Goal: Task Accomplishment & Management: Manage account settings

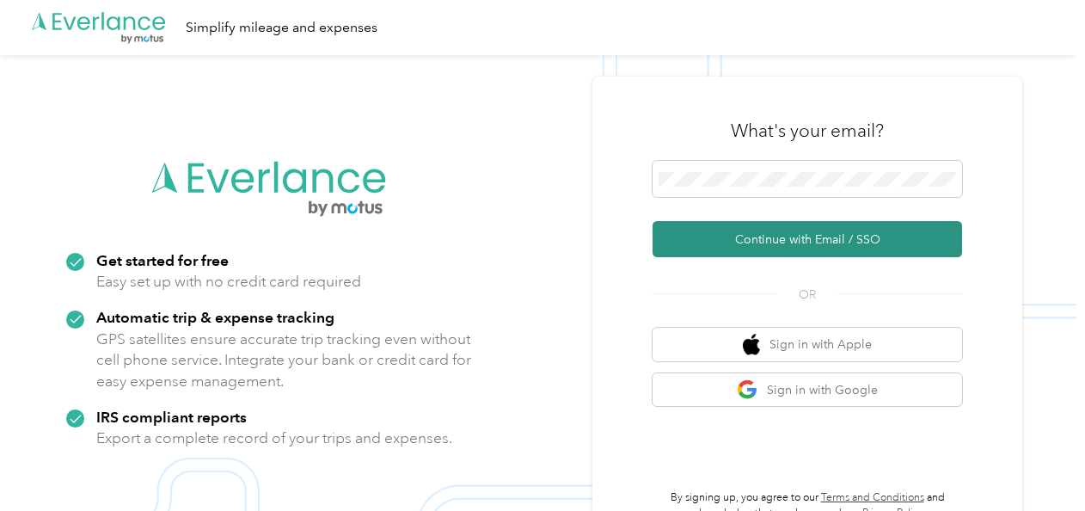
click at [824, 237] on button "Continue with Email / SSO" at bounding box center [808, 239] width 310 height 36
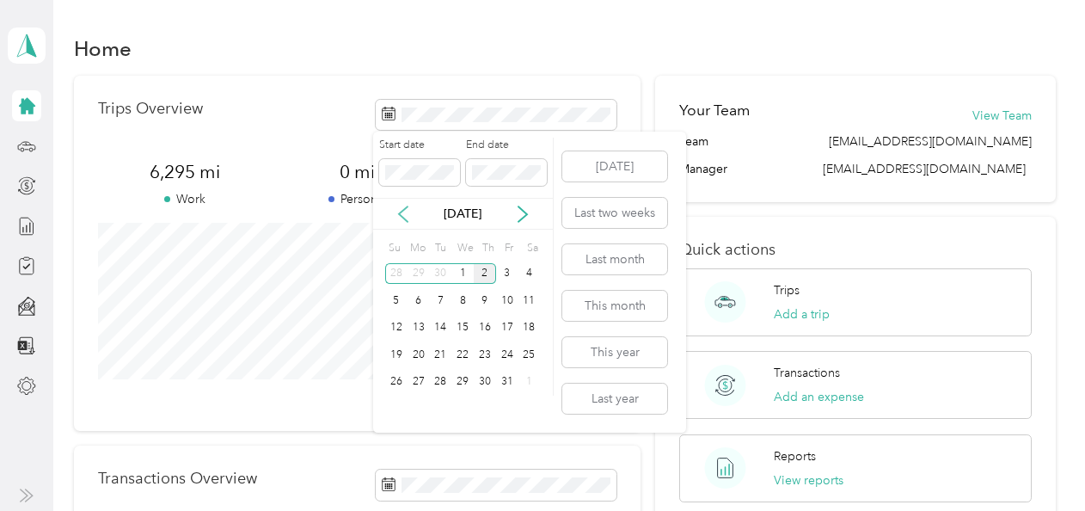
click at [402, 212] on icon at bounding box center [403, 214] width 17 height 17
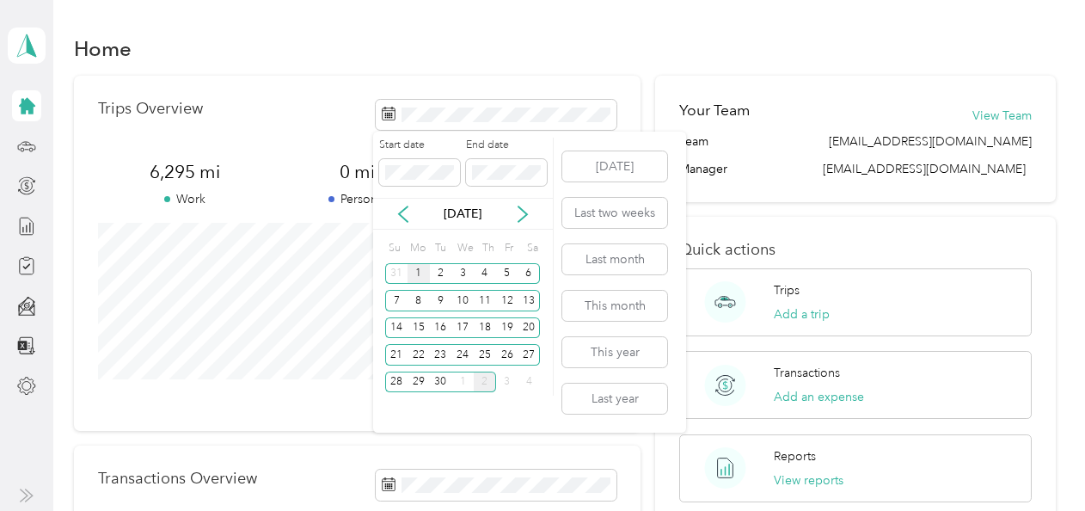
click at [420, 271] on div "1" at bounding box center [419, 273] width 22 height 21
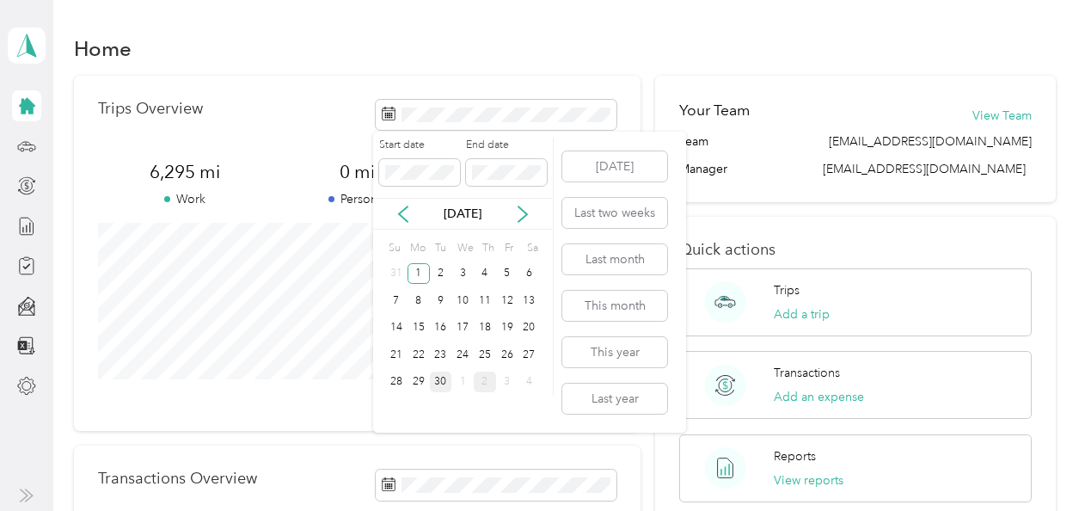
click at [442, 377] on div "30" at bounding box center [441, 381] width 22 height 21
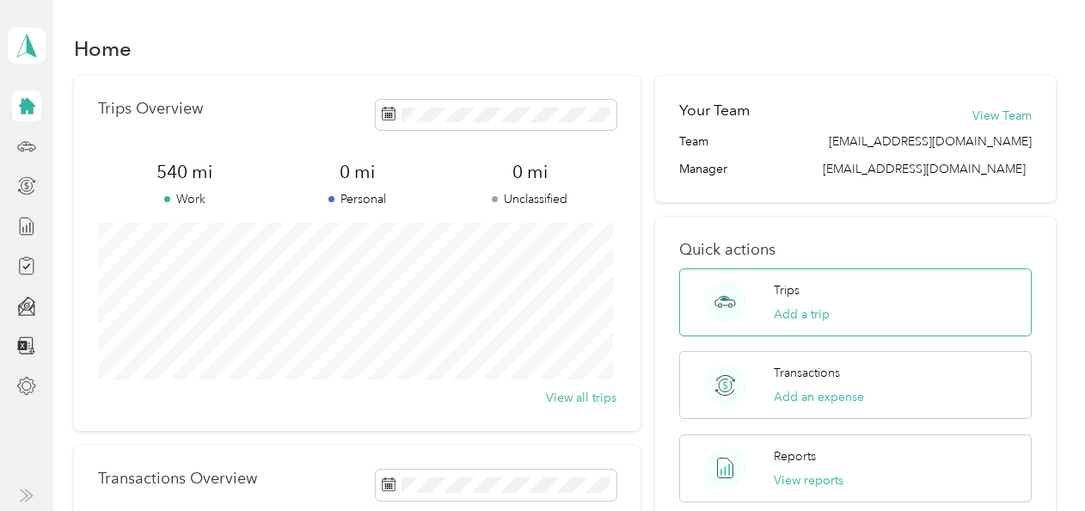
click at [768, 297] on div "Trips Add a trip" at bounding box center [855, 302] width 352 height 68
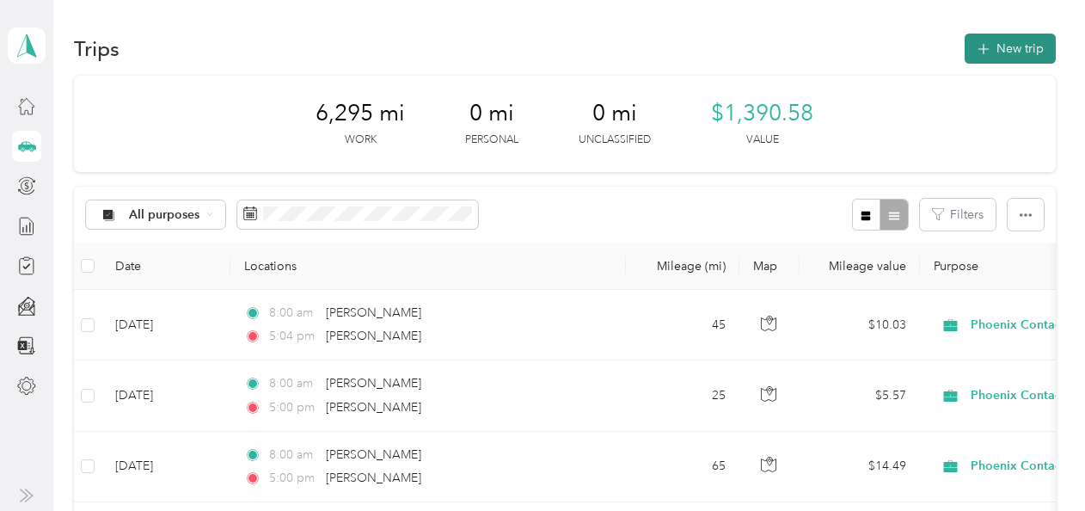
click at [991, 50] on button "New trip" at bounding box center [1010, 49] width 91 height 30
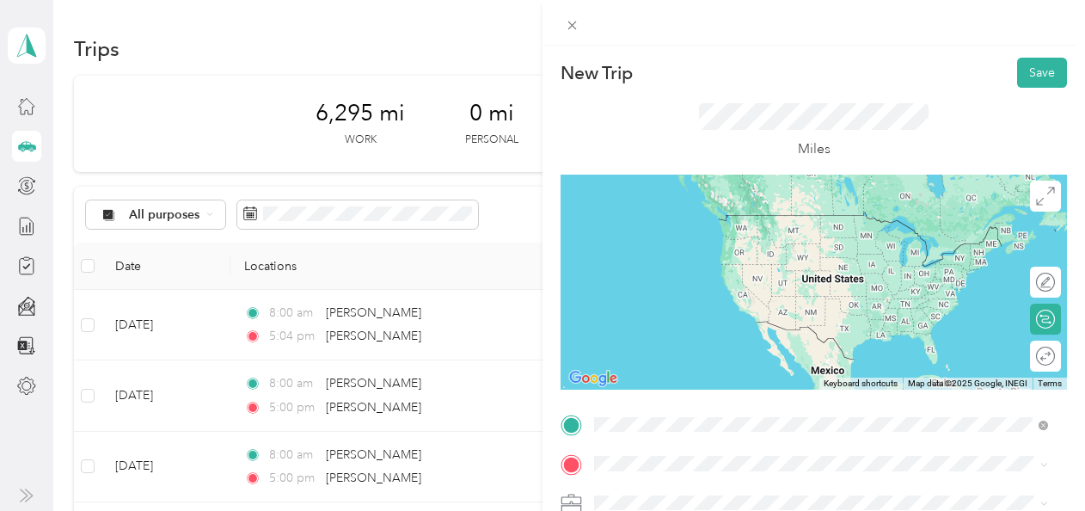
click at [684, 224] on span "Beverly Massachusetts, United States" at bounding box center [723, 222] width 193 height 30
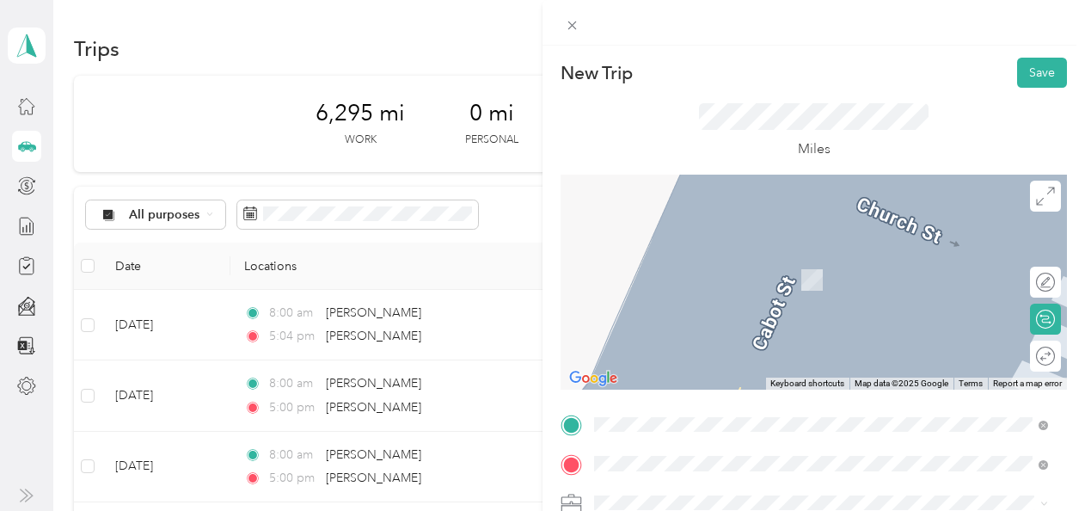
click at [673, 261] on span "Beverly Massachusetts, United States" at bounding box center [723, 262] width 193 height 30
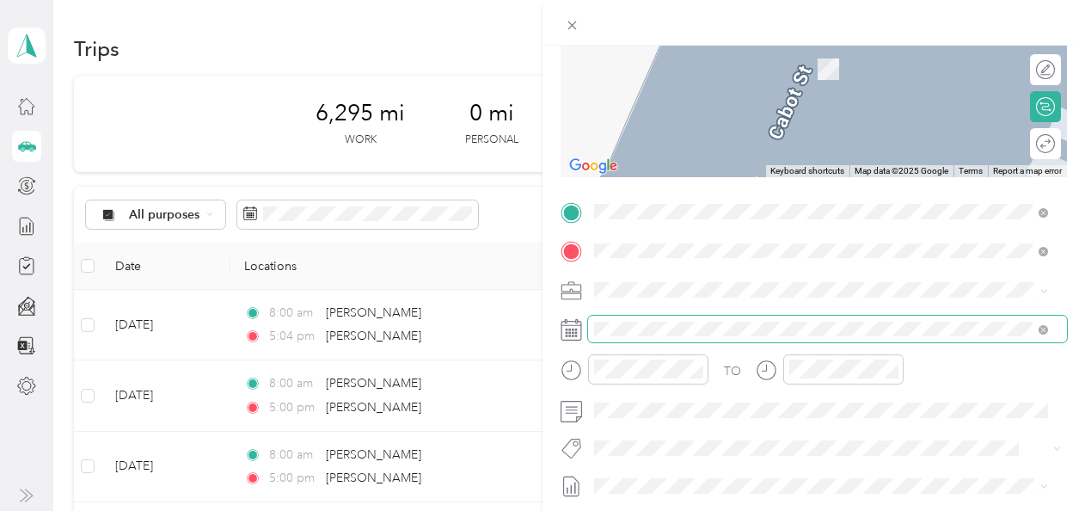
scroll to position [258, 0]
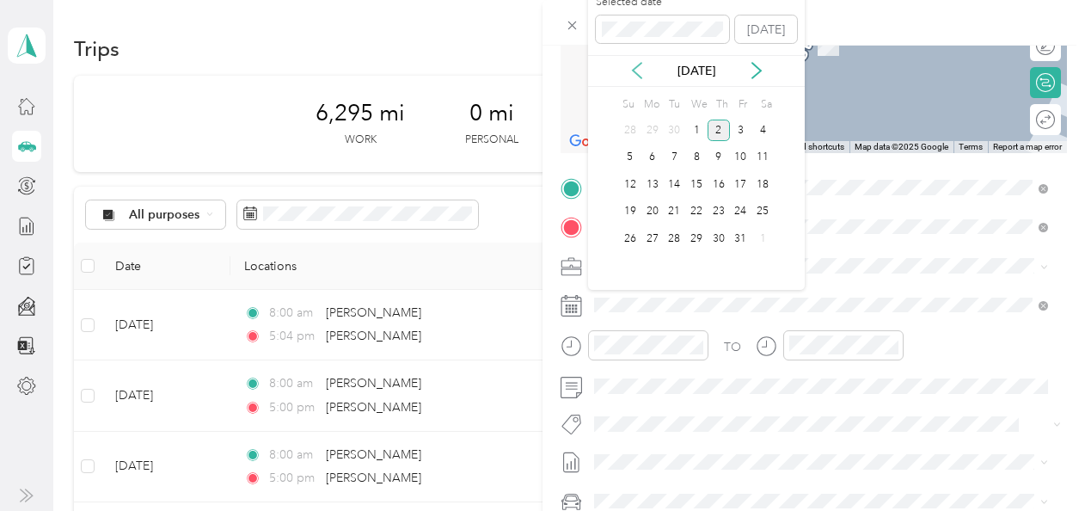
click at [639, 71] on icon at bounding box center [637, 70] width 17 height 17
click at [680, 237] on div "30" at bounding box center [674, 238] width 22 height 21
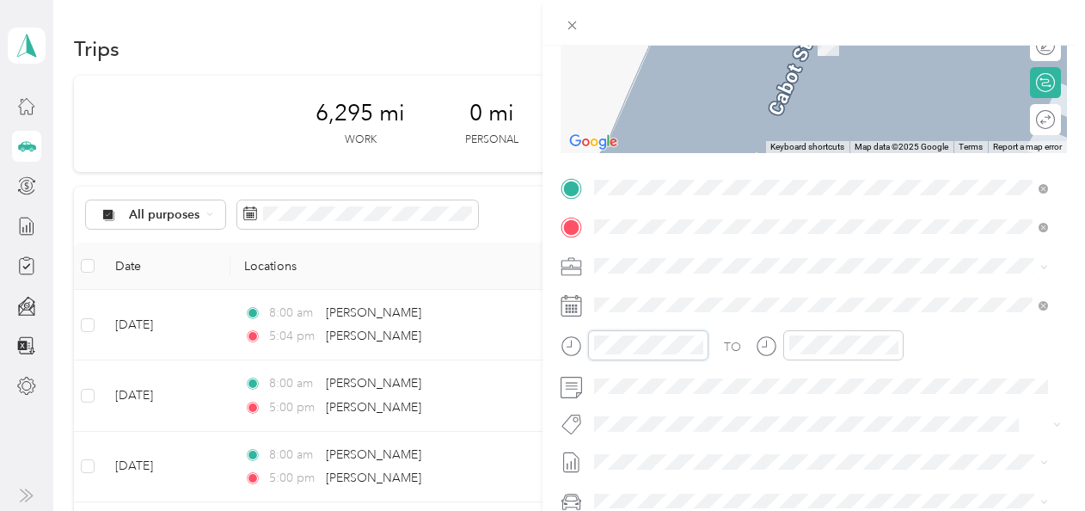
click at [566, 348] on div at bounding box center [635, 345] width 148 height 30
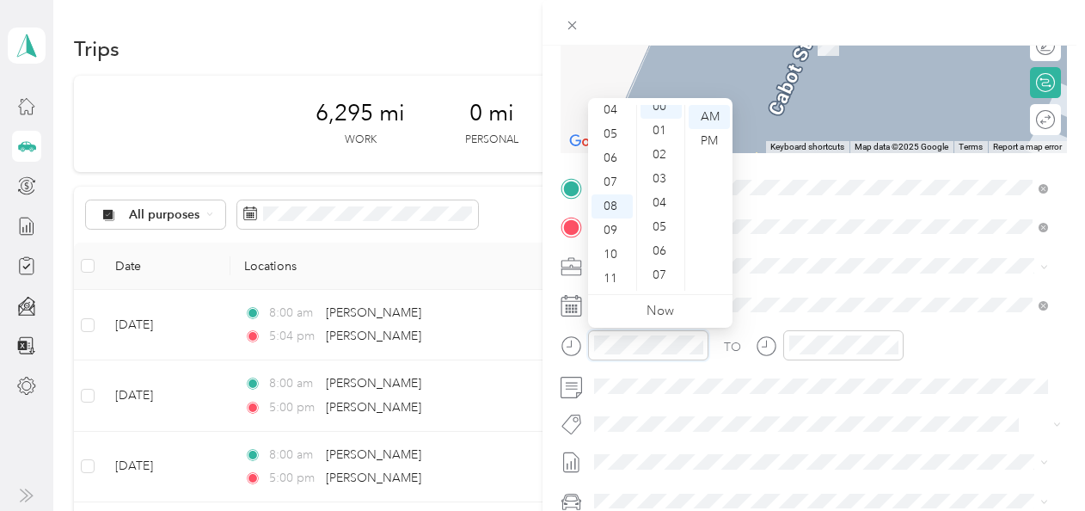
scroll to position [0, 0]
click at [807, 335] on div at bounding box center [843, 345] width 120 height 30
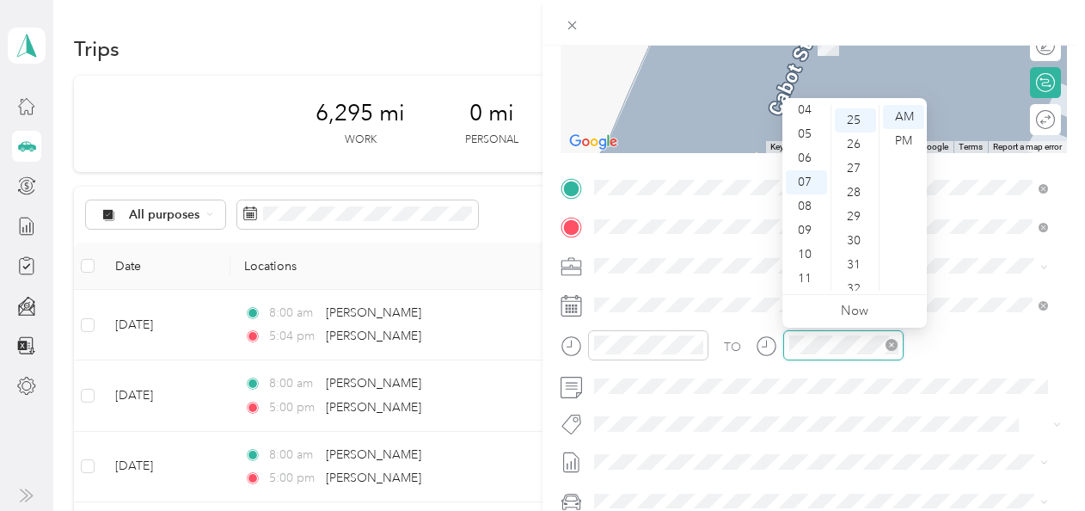
scroll to position [602, 0]
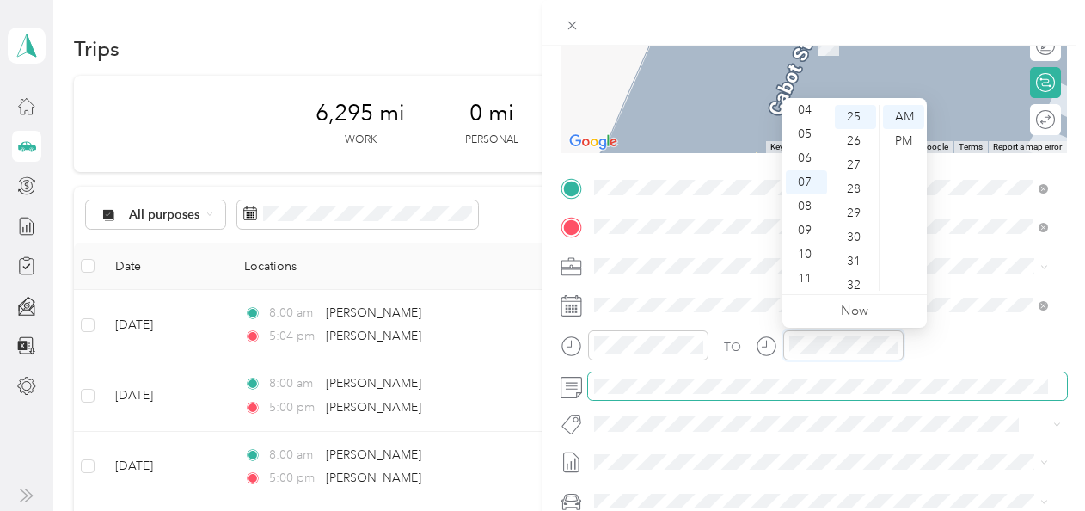
drag, startPoint x: 805, startPoint y: 334, endPoint x: 669, endPoint y: 371, distance: 141.0
click at [760, 359] on div at bounding box center [830, 345] width 148 height 30
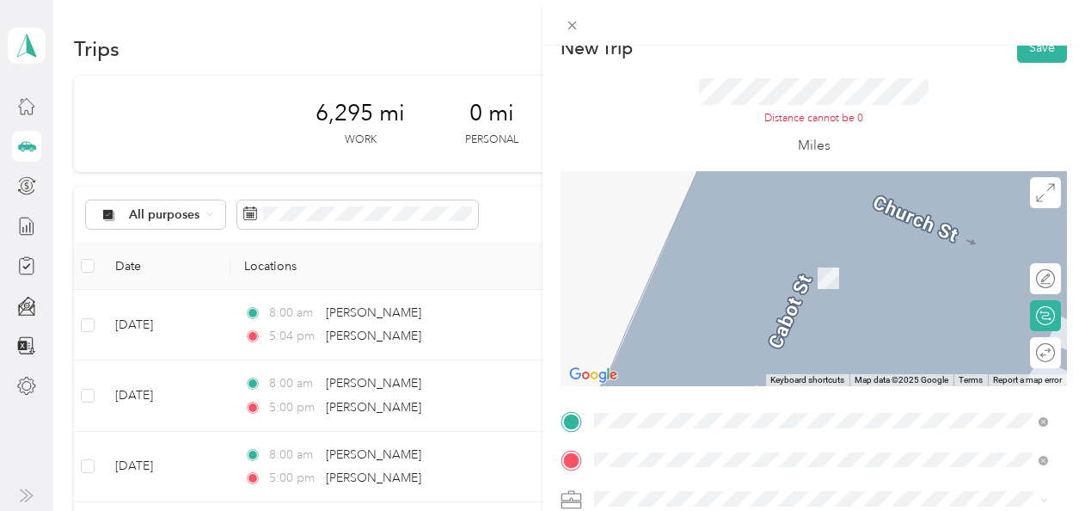
scroll to position [0, 0]
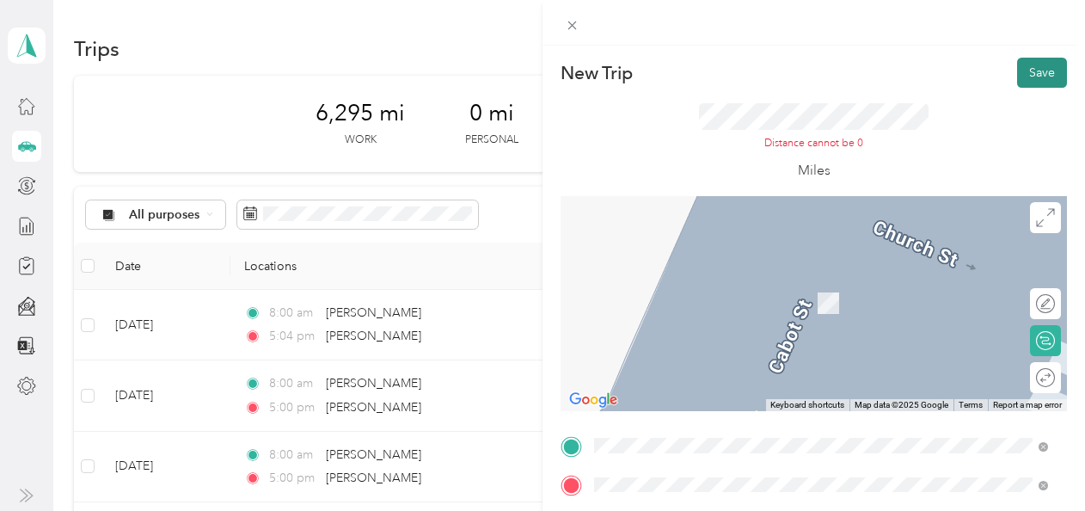
click at [1026, 73] on button "Save" at bounding box center [1042, 73] width 50 height 30
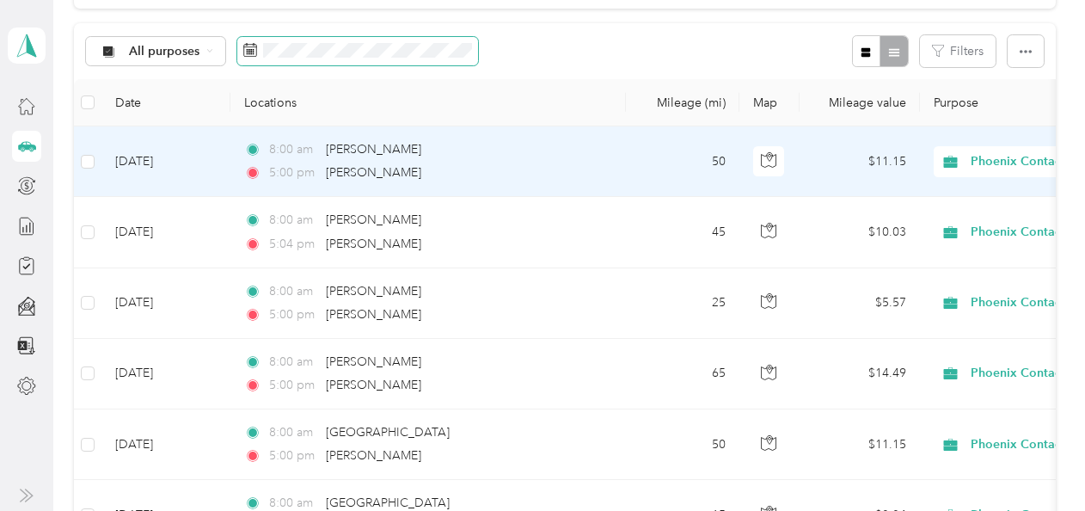
scroll to position [86, 0]
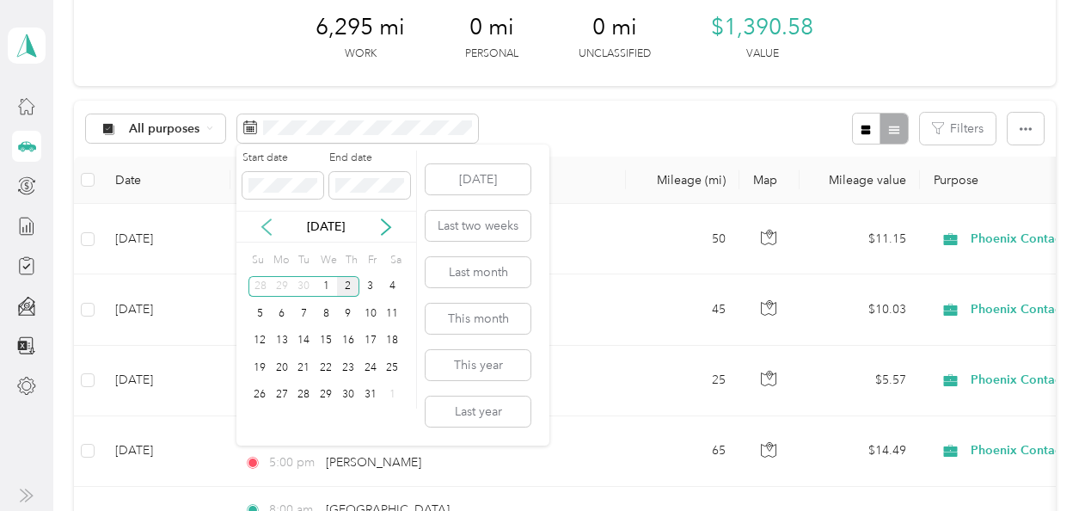
click at [265, 221] on icon at bounding box center [266, 226] width 17 height 17
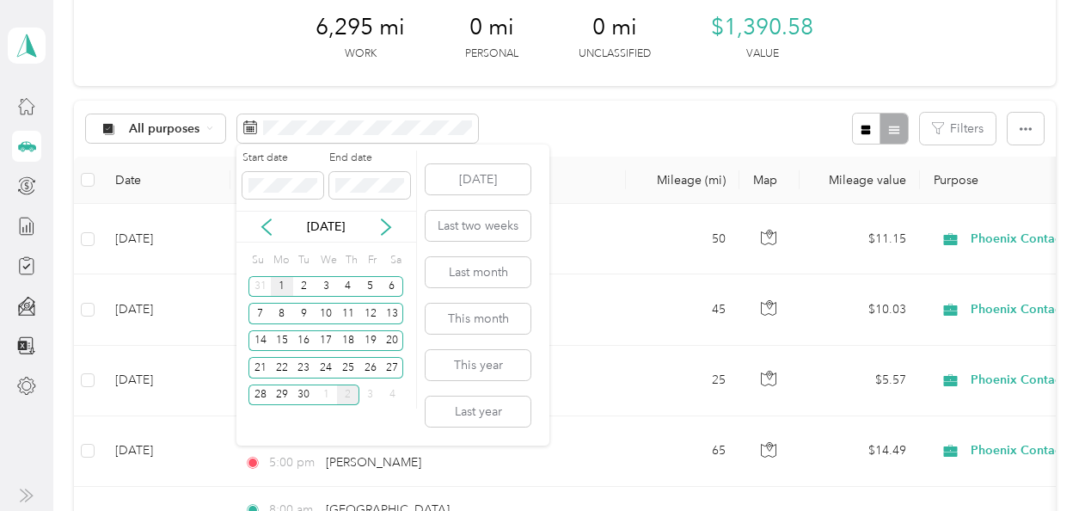
click at [286, 285] on div "1" at bounding box center [282, 286] width 22 height 21
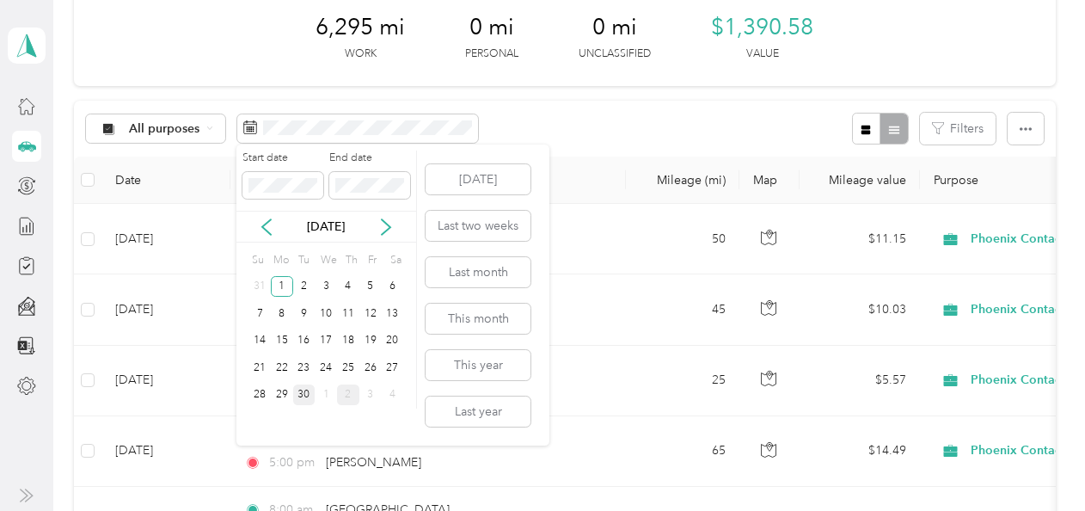
click at [306, 393] on div "30" at bounding box center [304, 394] width 22 height 21
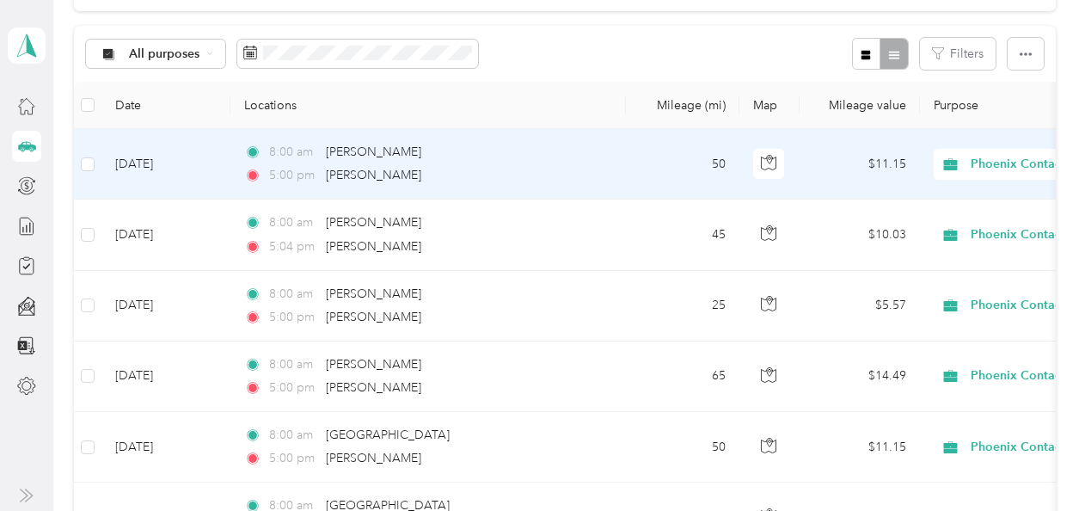
scroll to position [258, 0]
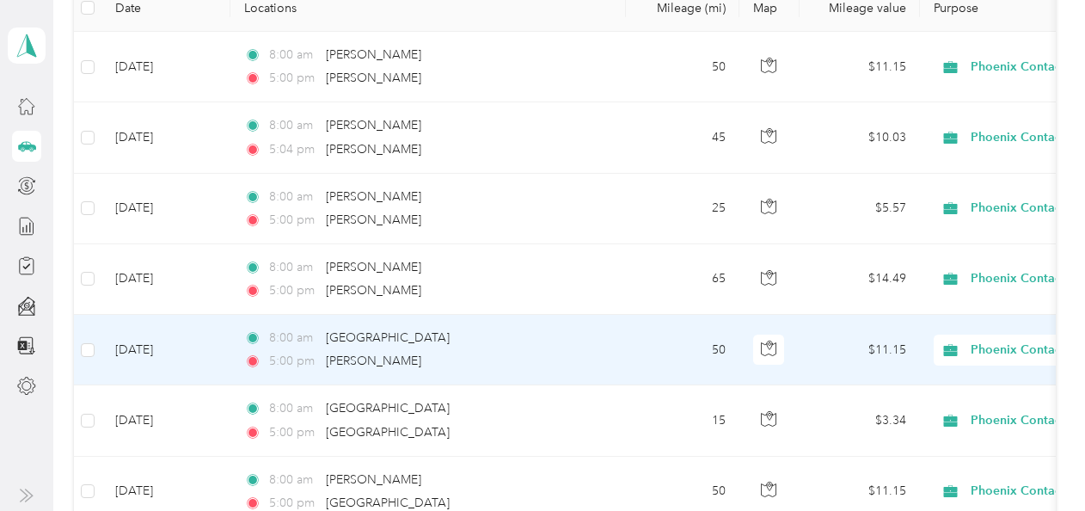
click at [715, 350] on td "50" at bounding box center [683, 350] width 114 height 71
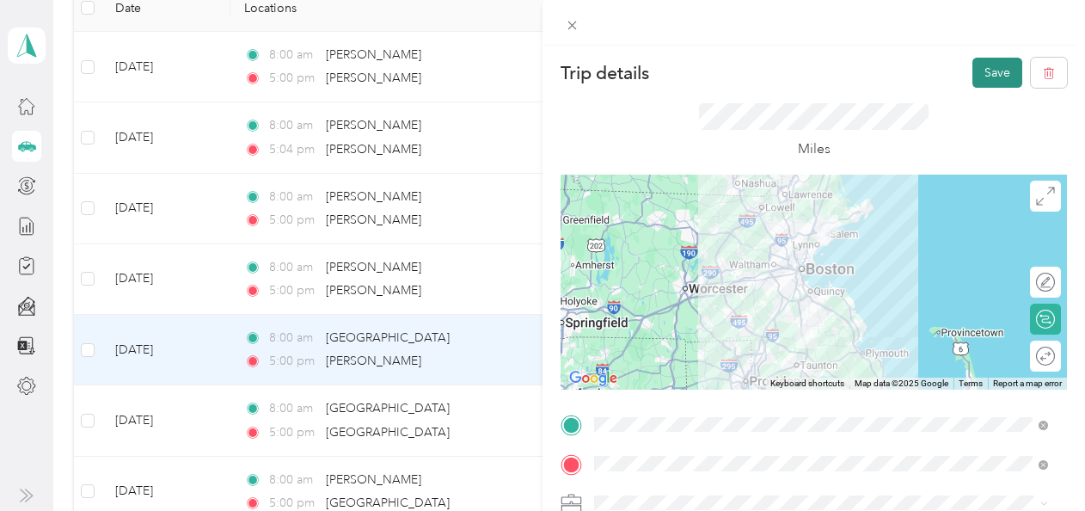
click at [990, 70] on button "Save" at bounding box center [998, 73] width 50 height 30
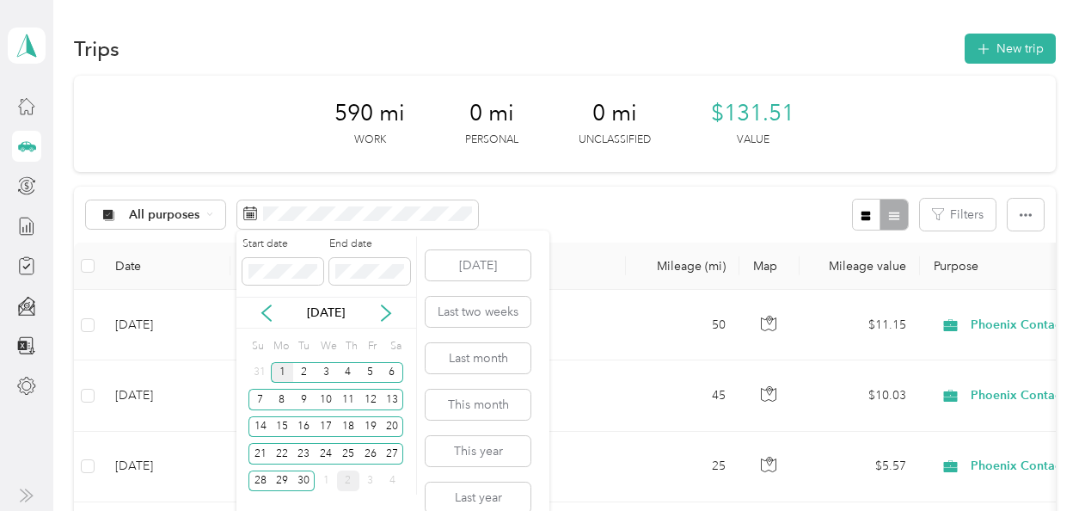
click at [284, 378] on div "1" at bounding box center [282, 372] width 22 height 21
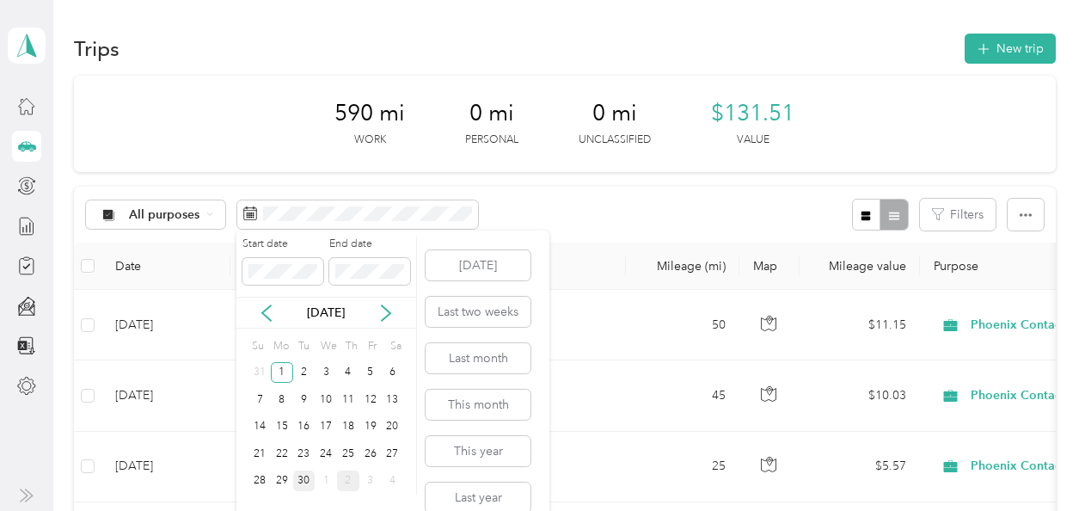
click at [304, 475] on div "30" at bounding box center [304, 480] width 22 height 21
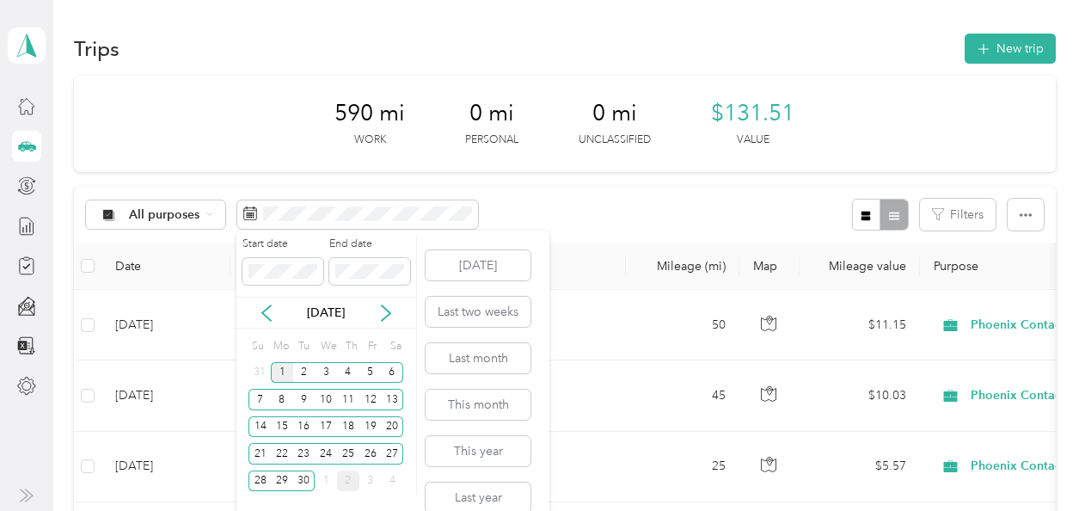
click at [280, 370] on div "1" at bounding box center [282, 372] width 22 height 21
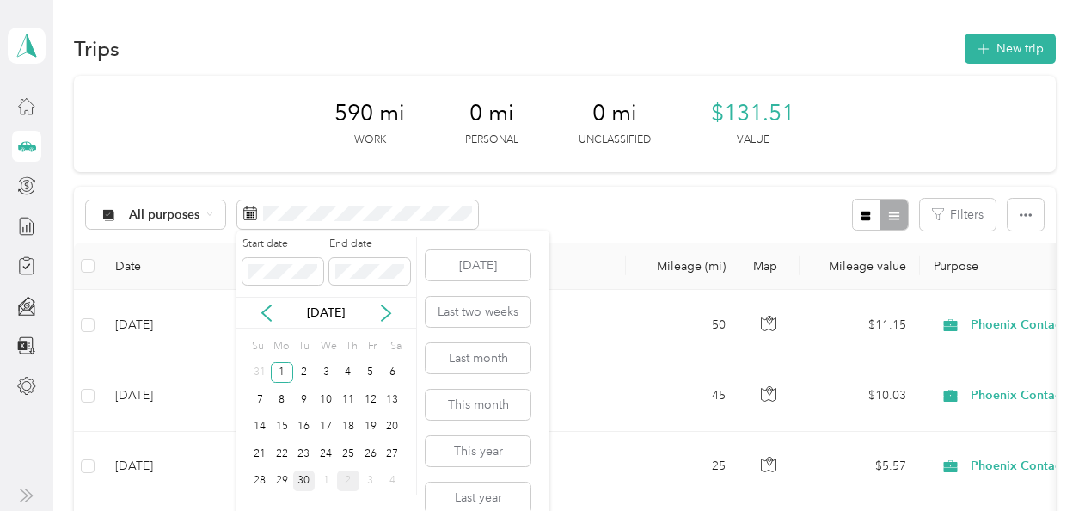
click at [304, 478] on div "30" at bounding box center [304, 480] width 22 height 21
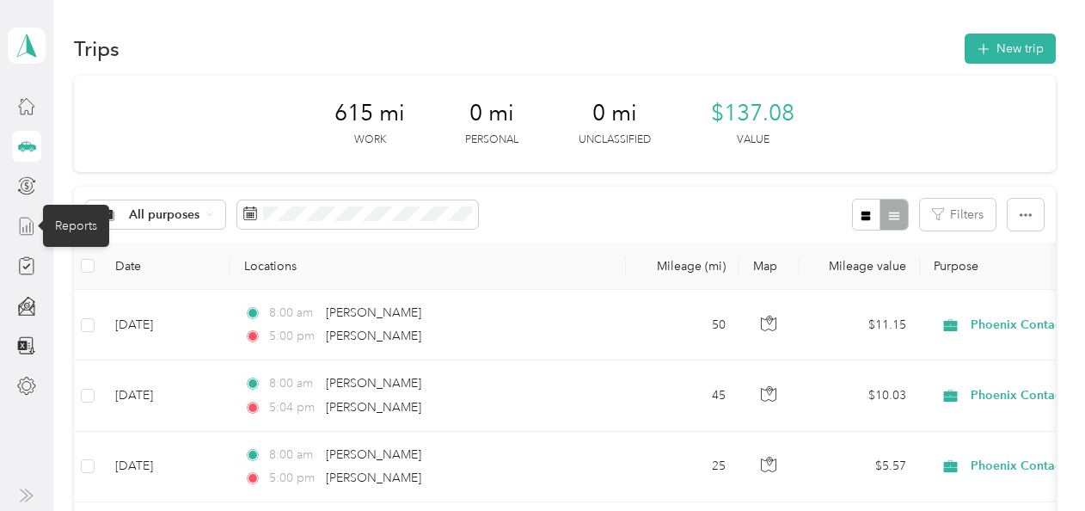
click at [22, 225] on icon at bounding box center [26, 226] width 19 height 19
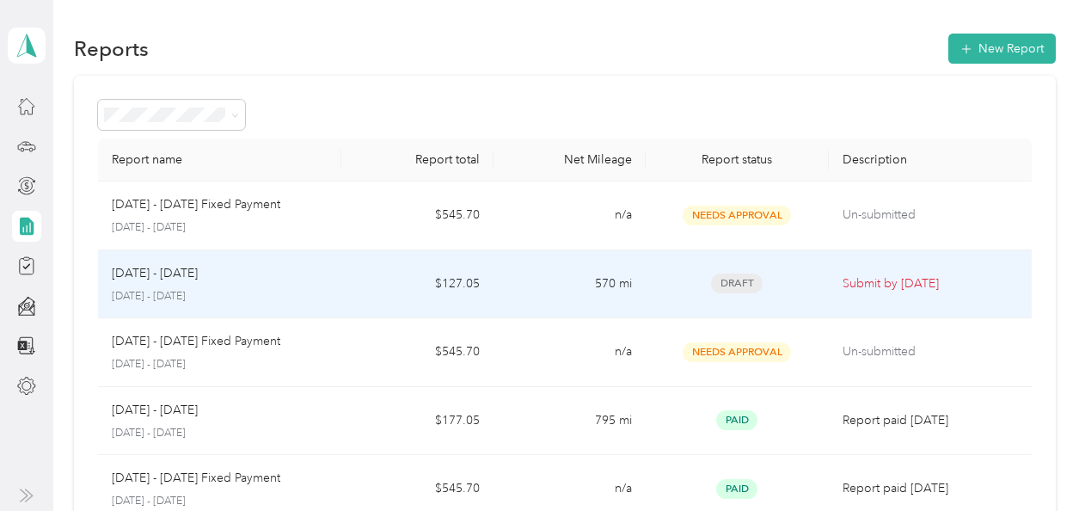
click at [163, 276] on p "Sep 1 - 30, 2025" at bounding box center [155, 273] width 86 height 19
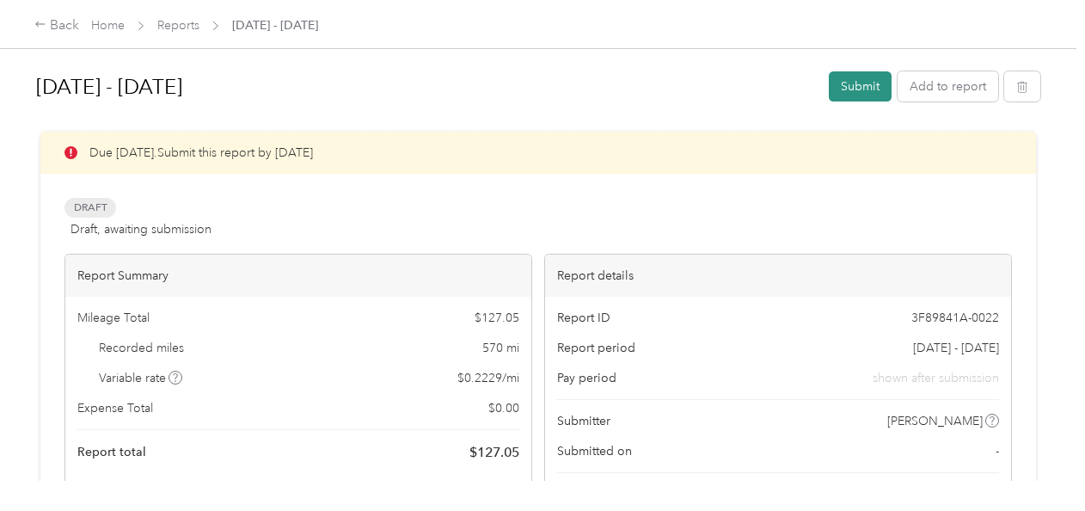
click at [856, 93] on button "Submit" at bounding box center [860, 86] width 63 height 30
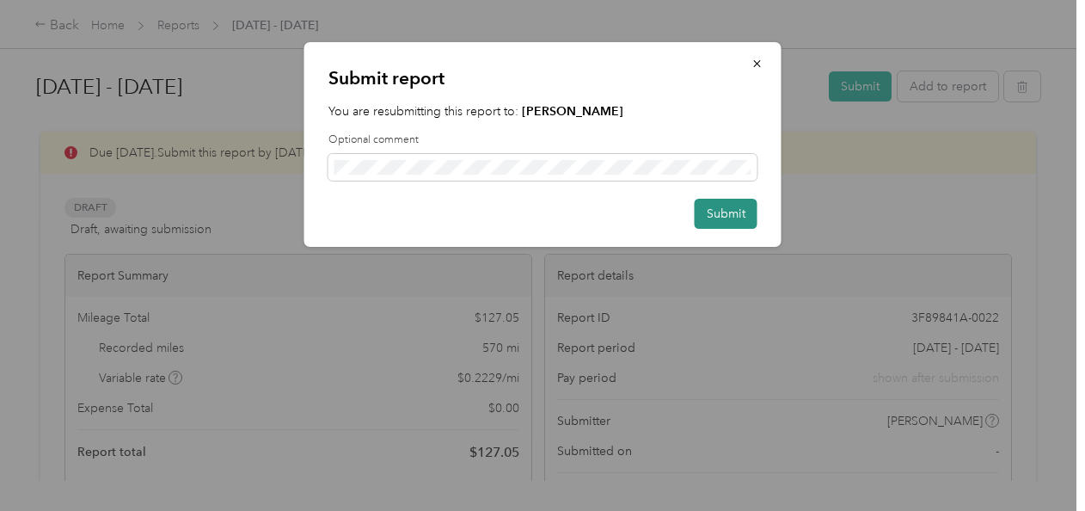
click at [734, 214] on button "Submit" at bounding box center [726, 214] width 63 height 30
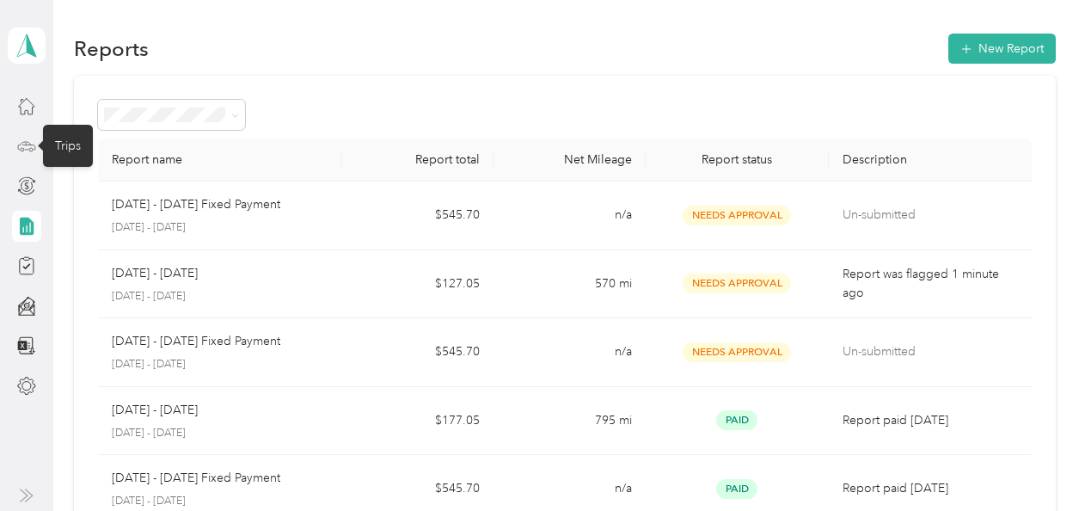
click at [23, 141] on icon at bounding box center [26, 145] width 17 height 8
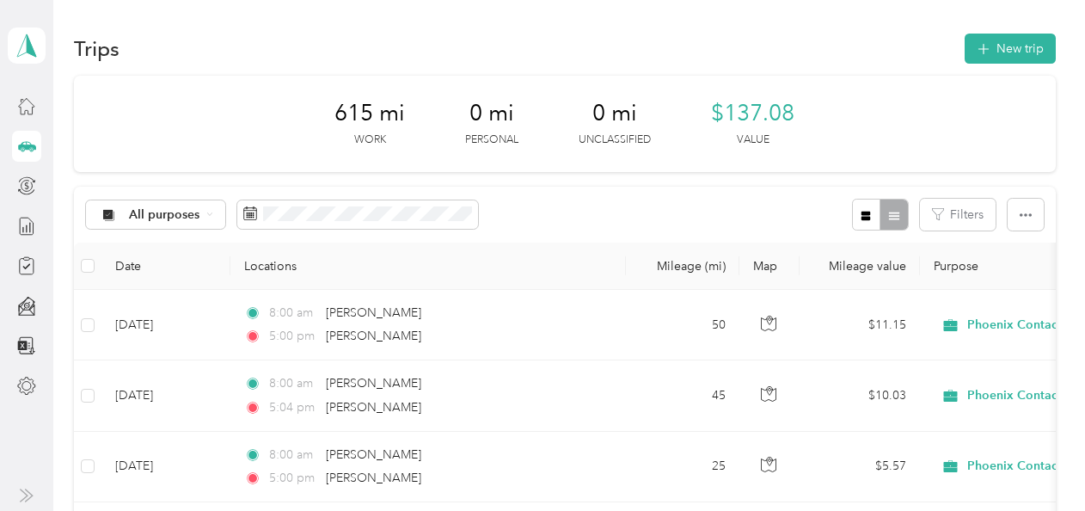
click at [33, 149] on icon at bounding box center [31, 149] width 4 height 4
click at [21, 222] on icon at bounding box center [26, 226] width 19 height 19
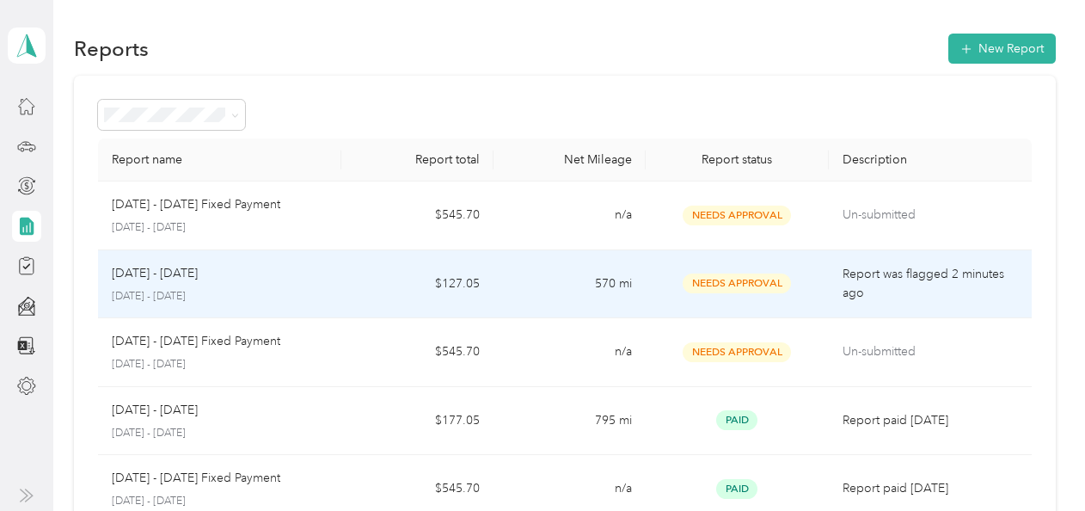
click at [494, 283] on td "570 mi" at bounding box center [570, 284] width 152 height 69
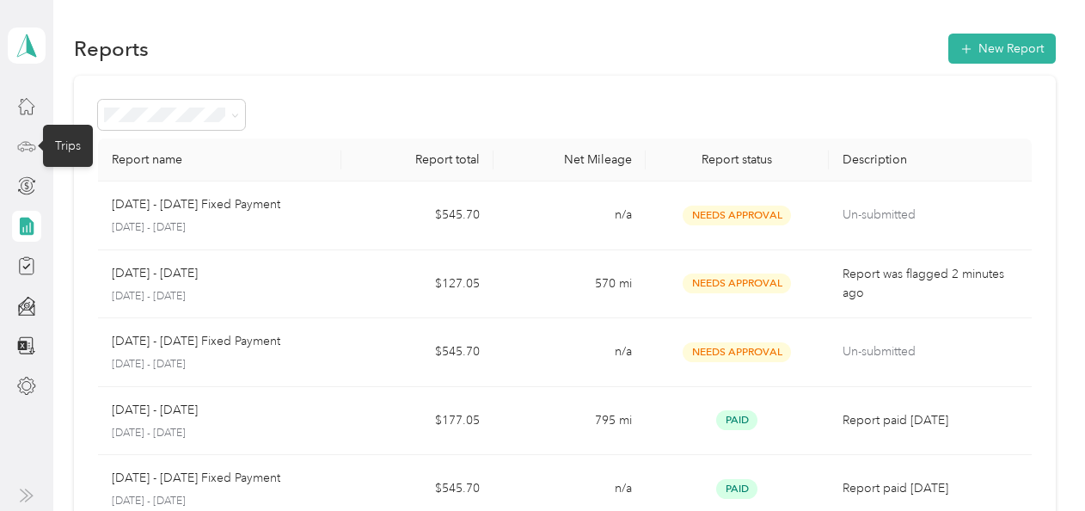
click at [22, 145] on icon at bounding box center [26, 146] width 19 height 19
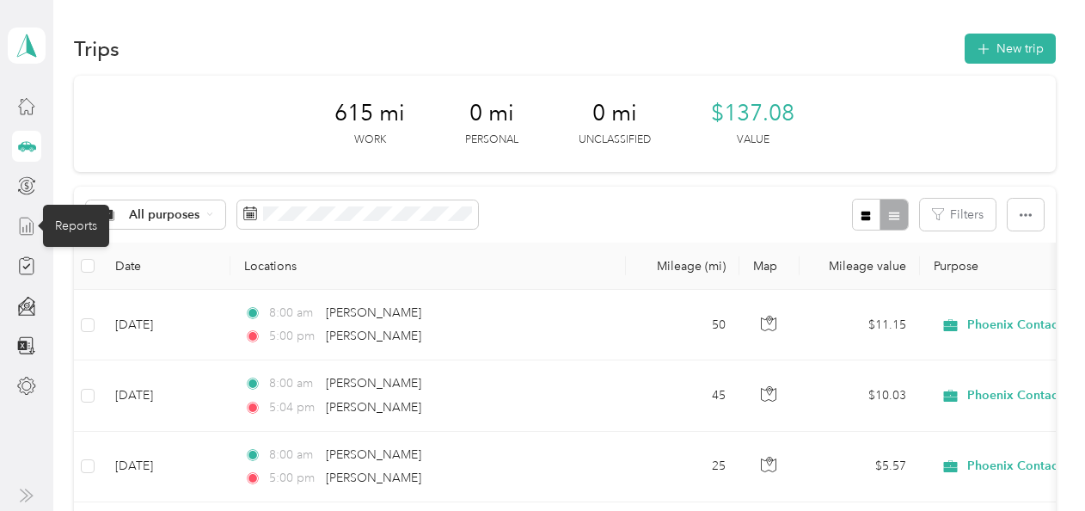
click at [23, 224] on icon at bounding box center [26, 226] width 19 height 19
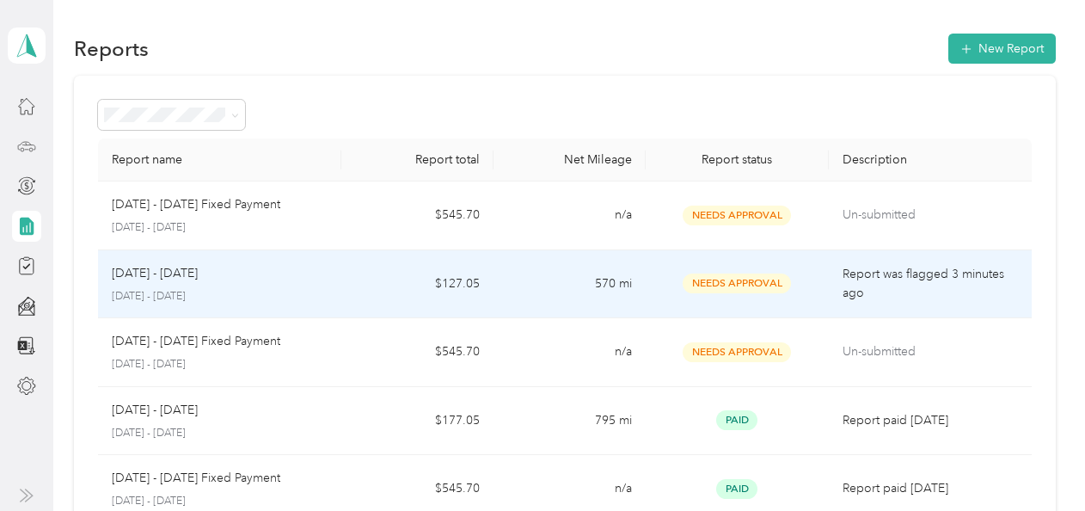
click at [555, 284] on td "570 mi" at bounding box center [570, 284] width 152 height 69
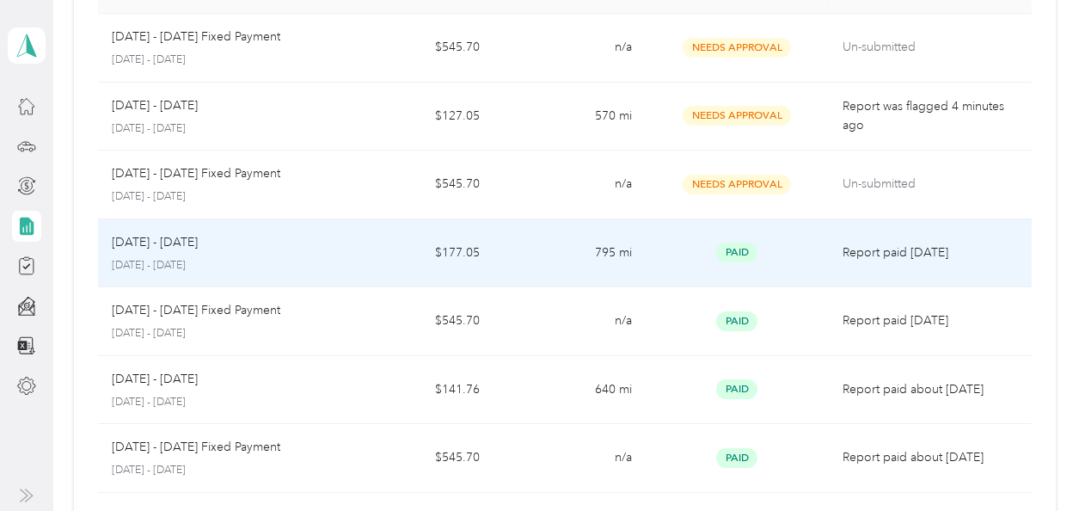
scroll to position [84, 0]
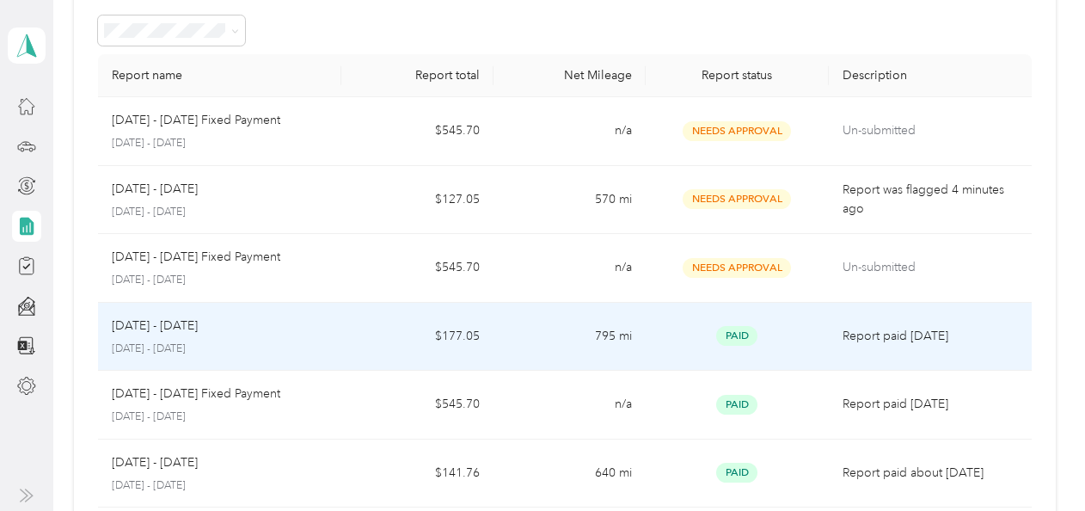
click at [394, 341] on td "$177.05" at bounding box center [417, 337] width 152 height 69
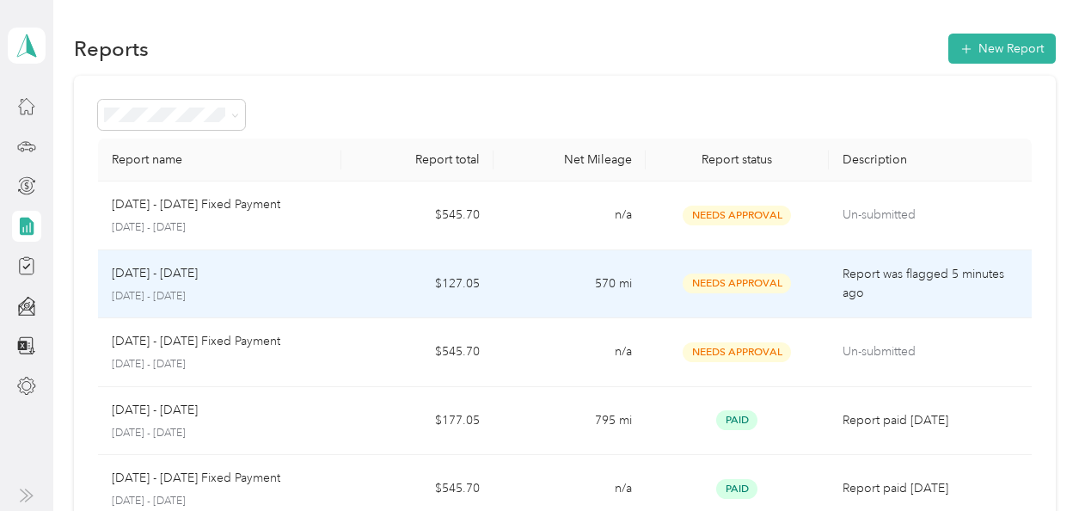
click at [939, 276] on p "Report was flagged 5 minutes ago" at bounding box center [930, 284] width 175 height 38
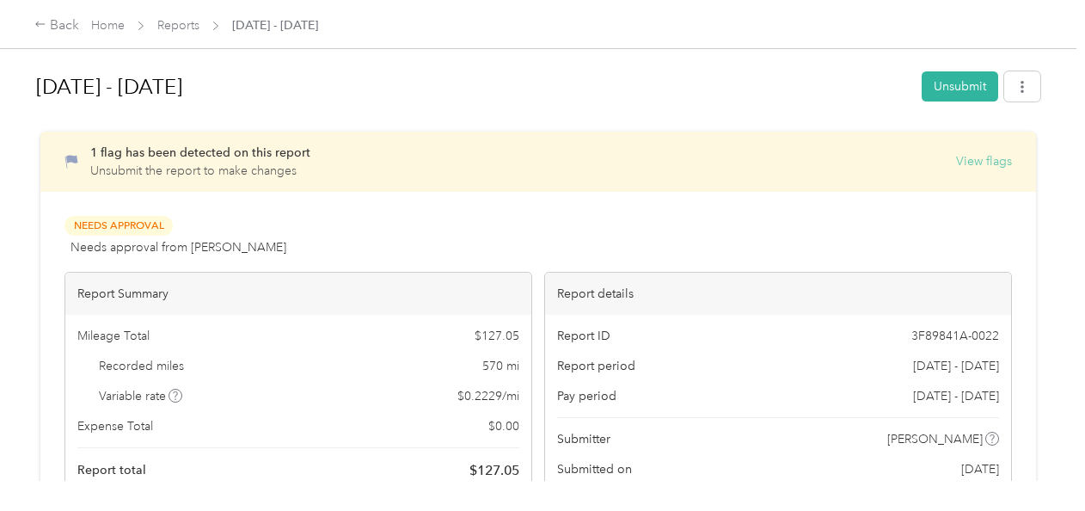
click at [999, 158] on button "View flags" at bounding box center [984, 161] width 56 height 18
